Goal: Information Seeking & Learning: Learn about a topic

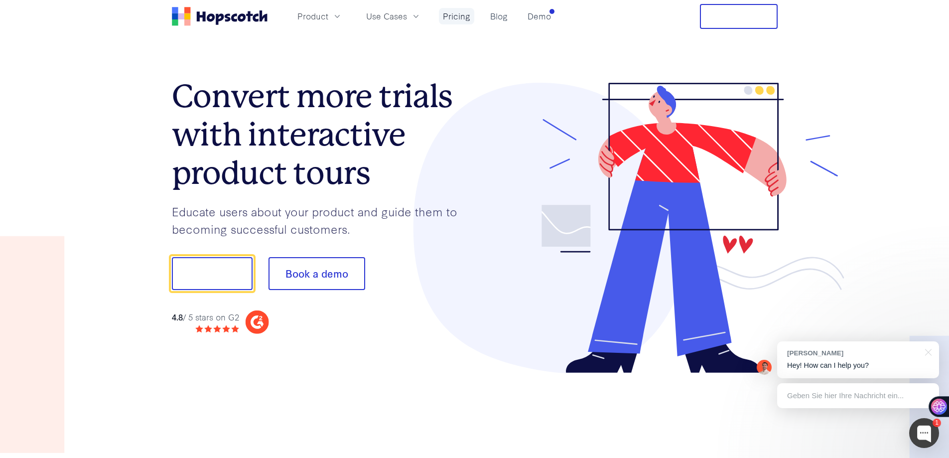
click at [445, 20] on link "Pricing" at bounding box center [456, 16] width 35 height 16
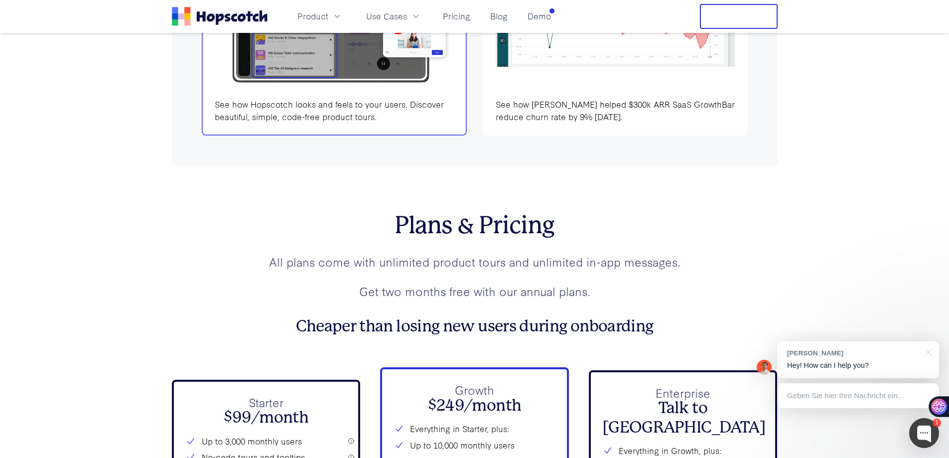
scroll to position [3377, 0]
click at [318, 14] on span "Product" at bounding box center [312, 16] width 31 height 12
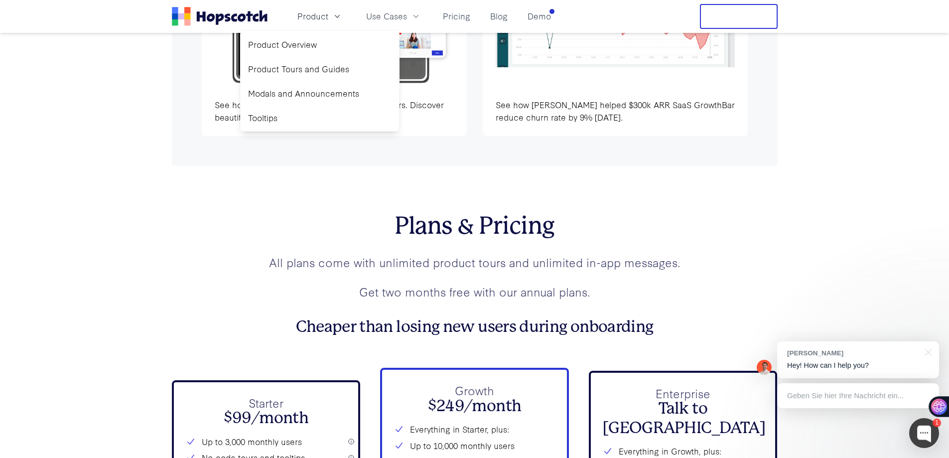
click at [215, 26] on div "Product Product Overview Product Tours and Guides Modals and Announcements Tool…" at bounding box center [363, 16] width 383 height 25
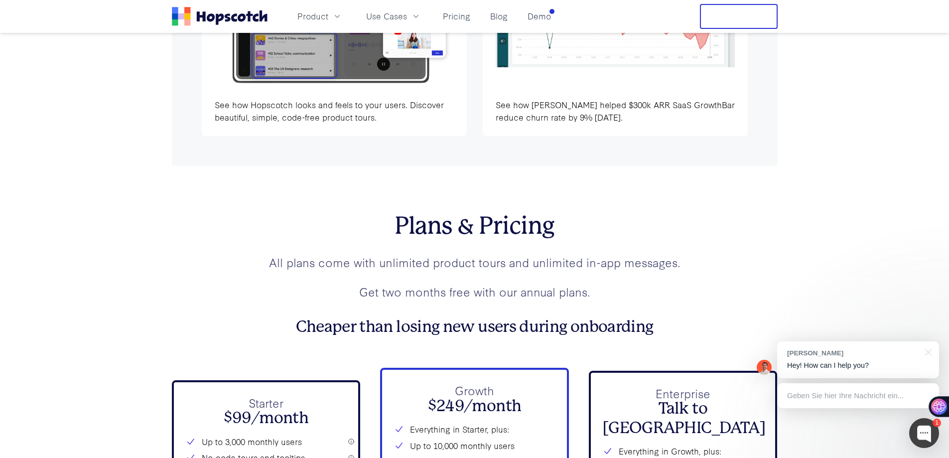
click at [218, 16] on icon "Home" at bounding box center [220, 18] width 8 height 11
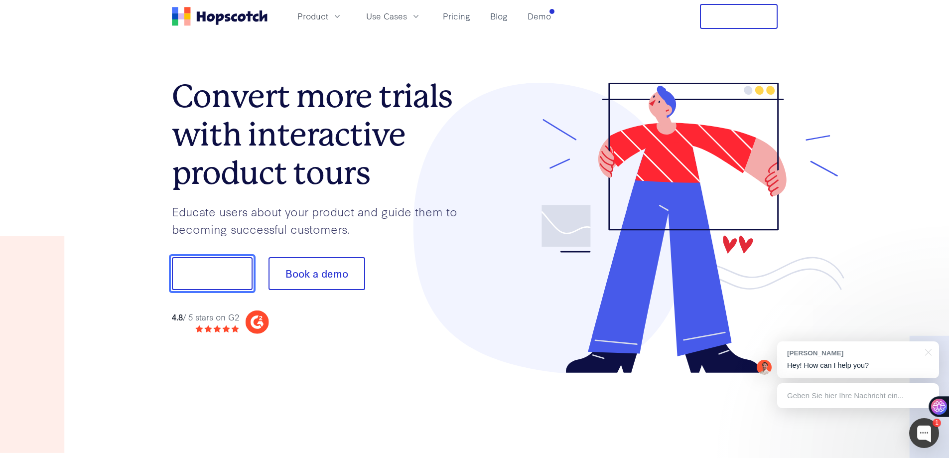
click at [182, 274] on button "Show me!" at bounding box center [212, 273] width 81 height 33
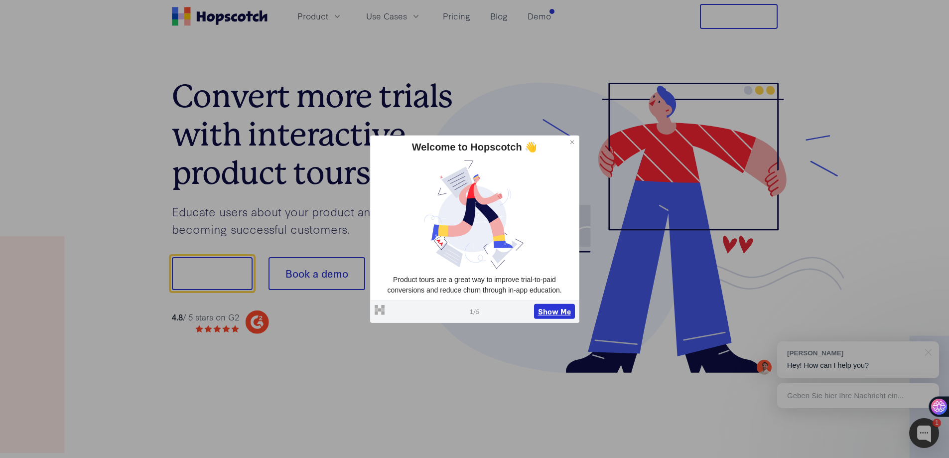
click at [551, 310] on button "Show Me" at bounding box center [554, 311] width 41 height 15
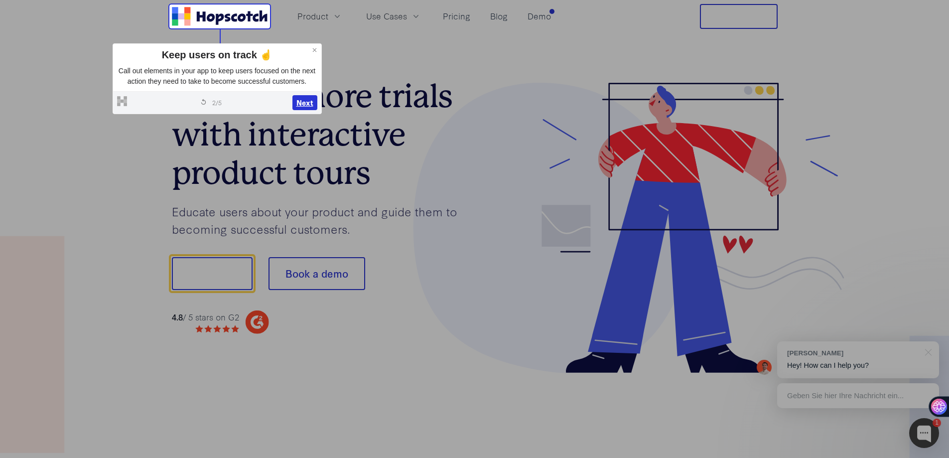
click at [304, 104] on button "Next" at bounding box center [304, 102] width 25 height 15
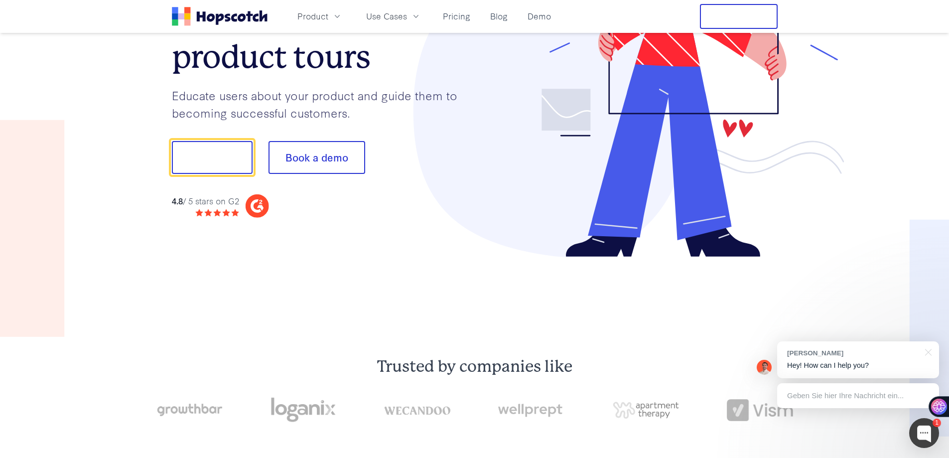
scroll to position [124, 0]
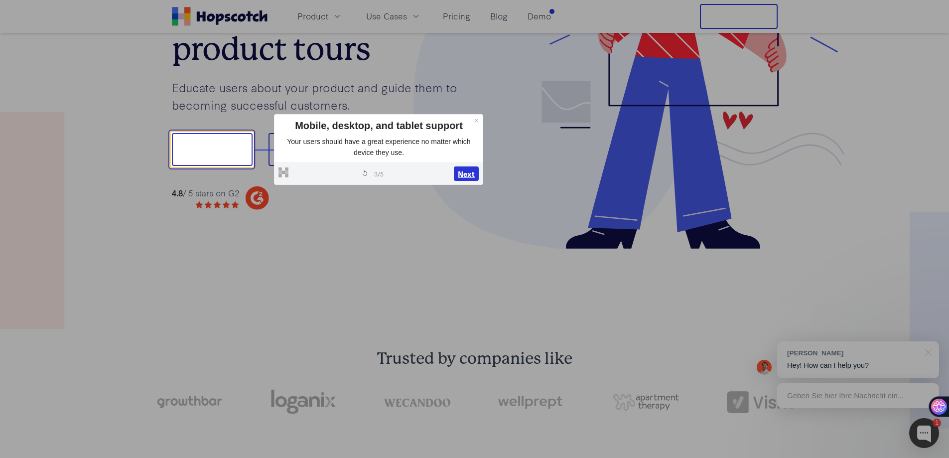
click at [472, 173] on button "Next" at bounding box center [466, 173] width 25 height 15
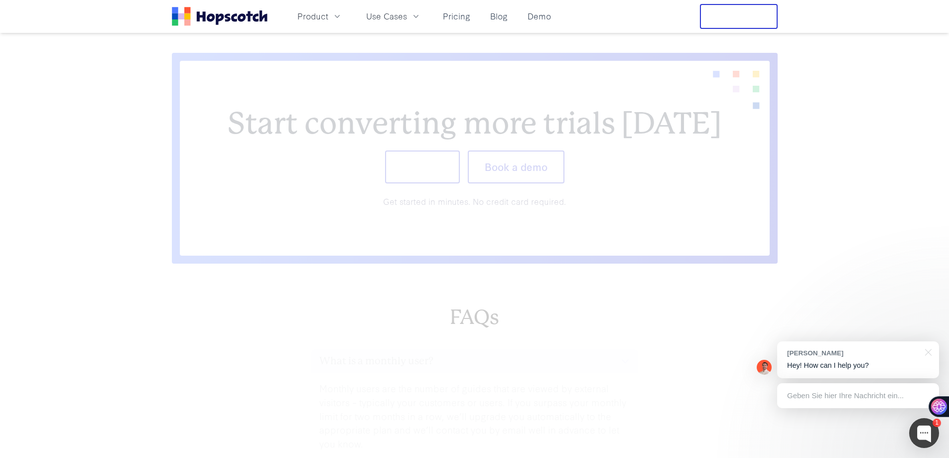
scroll to position [4134, 0]
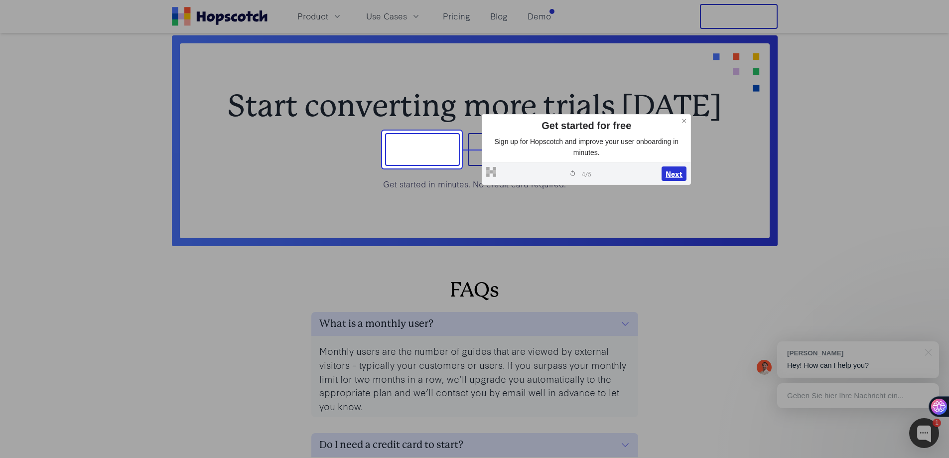
click at [673, 173] on button "Next" at bounding box center [674, 173] width 25 height 15
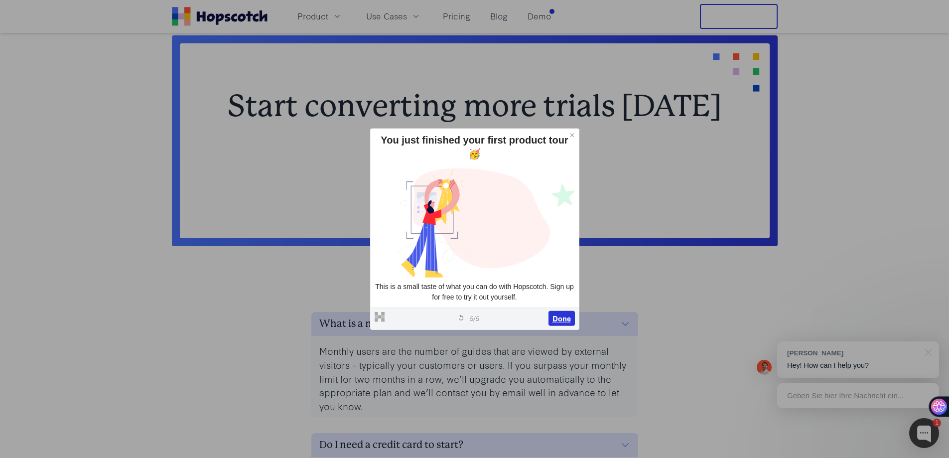
click at [563, 318] on button "Done" at bounding box center [562, 318] width 26 height 15
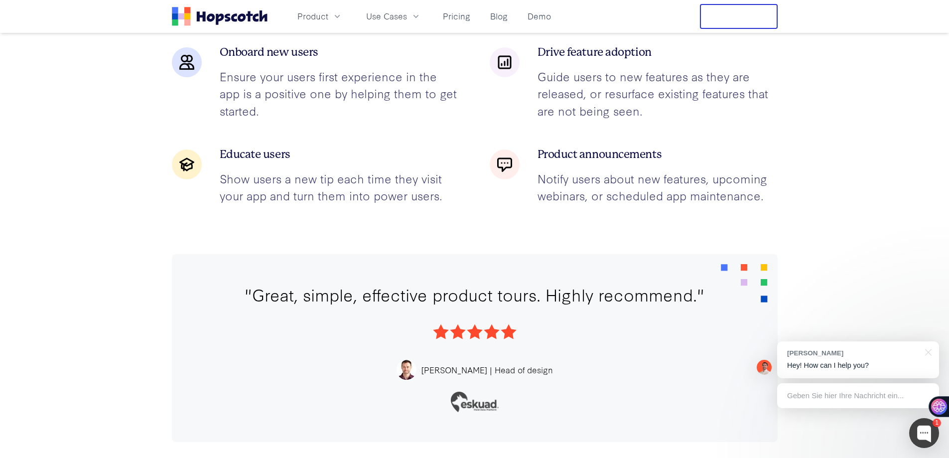
scroll to position [1477, 0]
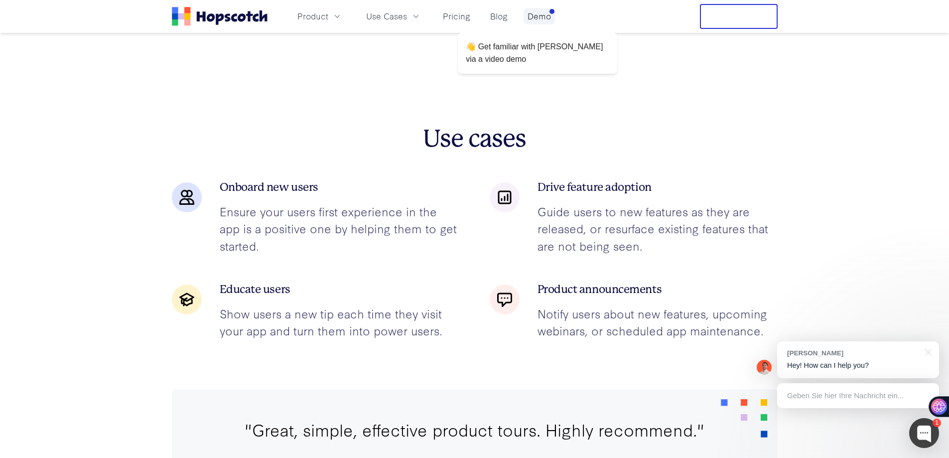
click at [544, 15] on link "Demo" at bounding box center [539, 16] width 31 height 16
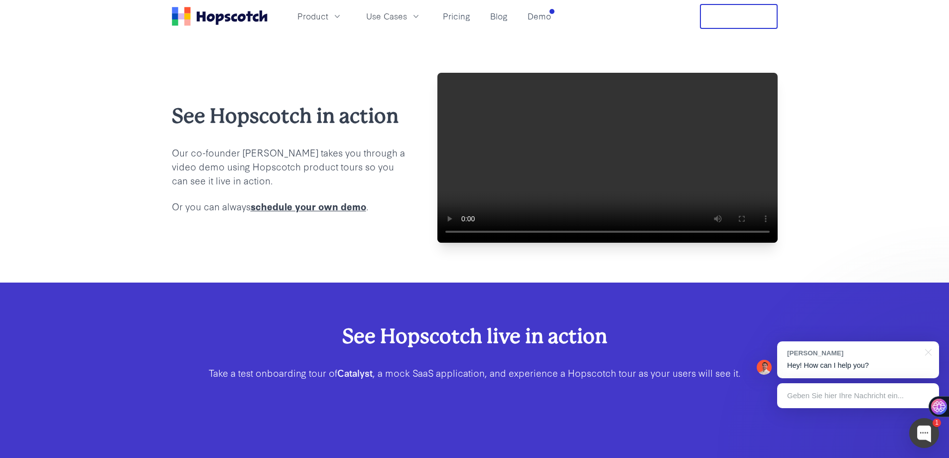
click at [511, 179] on video at bounding box center [607, 158] width 340 height 170
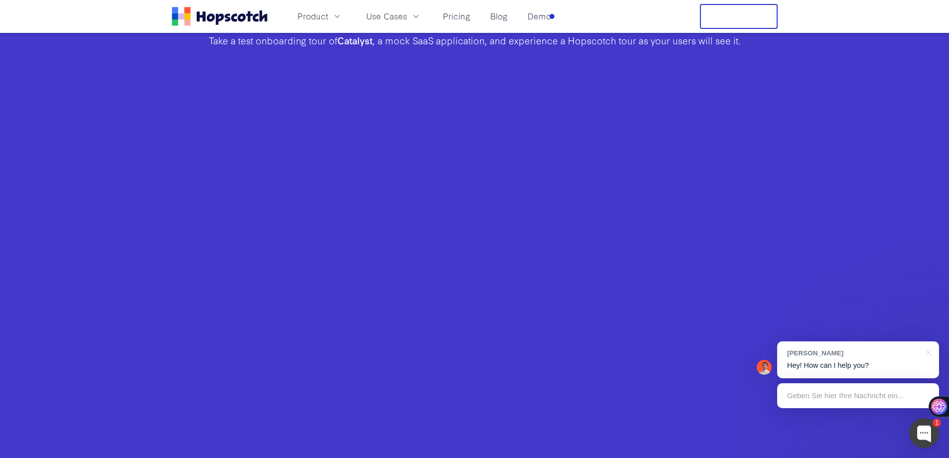
scroll to position [498, 0]
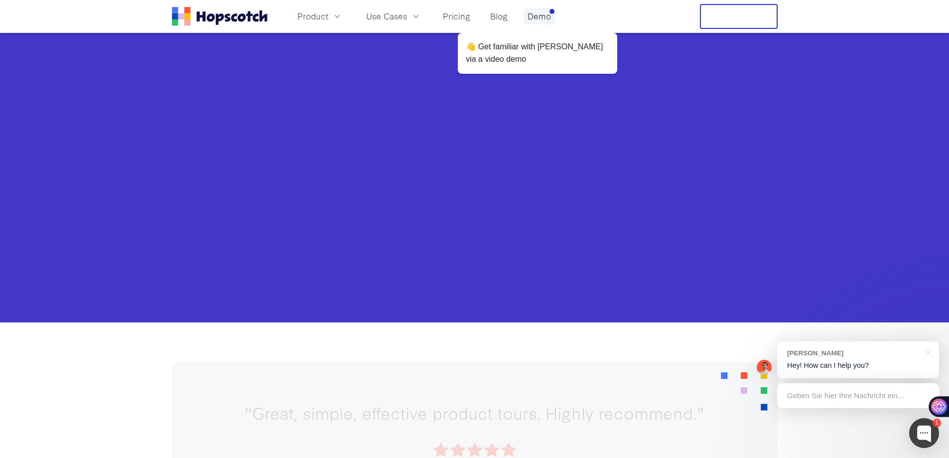
click at [543, 23] on link "Demo" at bounding box center [539, 16] width 31 height 16
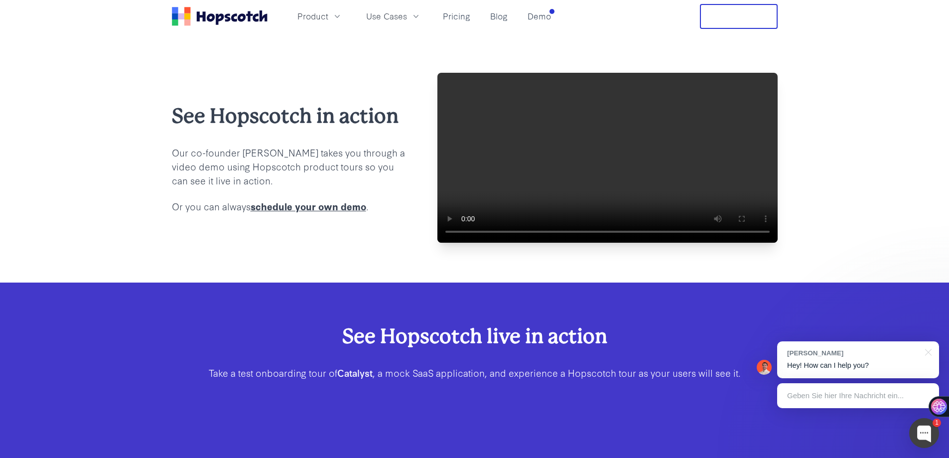
click at [555, 16] on nav "Product Use Cases Pricing Blog Demo Free Trial" at bounding box center [475, 16] width 606 height 25
click at [556, 18] on nav "Product Use Cases Pricing Blog Demo Free Trial" at bounding box center [475, 16] width 606 height 25
click at [543, 15] on link "Demo" at bounding box center [539, 16] width 31 height 16
click at [557, 15] on nav "Product Use Cases Pricing Blog Demo Free Trial" at bounding box center [475, 16] width 606 height 25
click at [457, 20] on link "Pricing" at bounding box center [456, 16] width 35 height 16
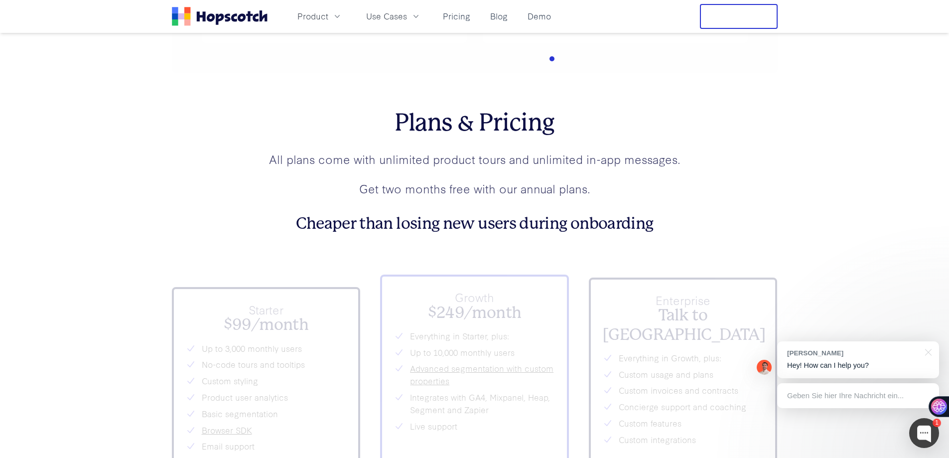
scroll to position [3543, 0]
